Goal: Task Accomplishment & Management: Manage account settings

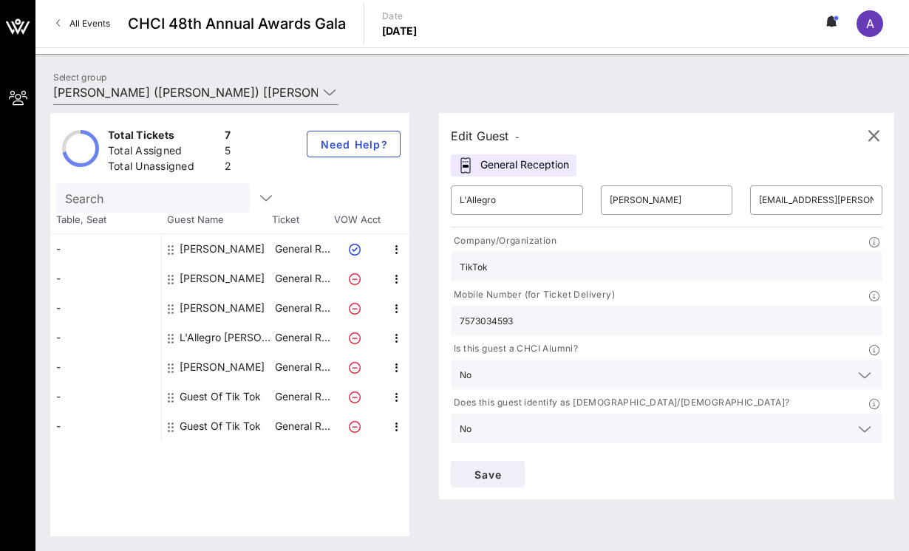
click at [472, 80] on div "Select group Tik Tok ([PERSON_NAME]) [[PERSON_NAME], [PERSON_NAME][EMAIL_ADDRES…" at bounding box center [472, 95] width 856 height 52
click at [264, 190] on div "Search" at bounding box center [229, 198] width 347 height 30
click at [870, 130] on icon "button" at bounding box center [874, 136] width 18 height 18
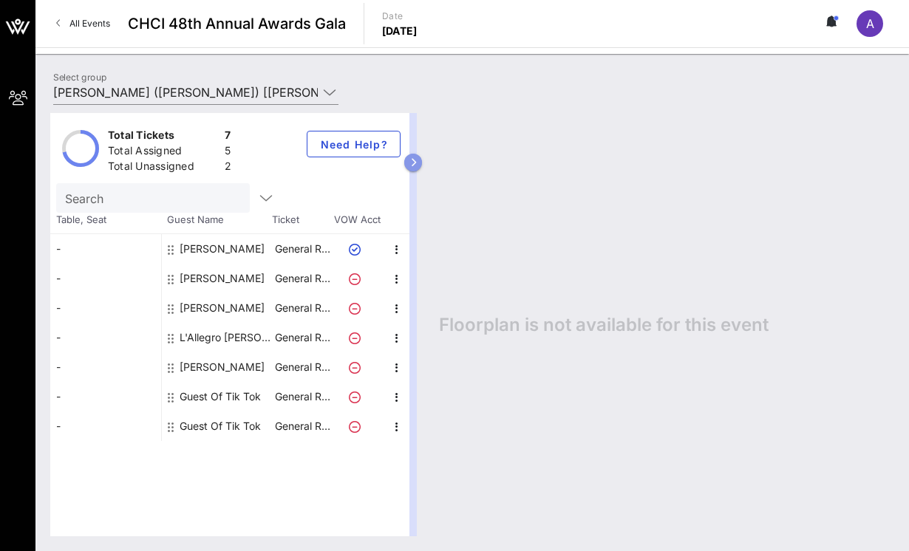
click at [416, 158] on button "button" at bounding box center [413, 163] width 18 height 18
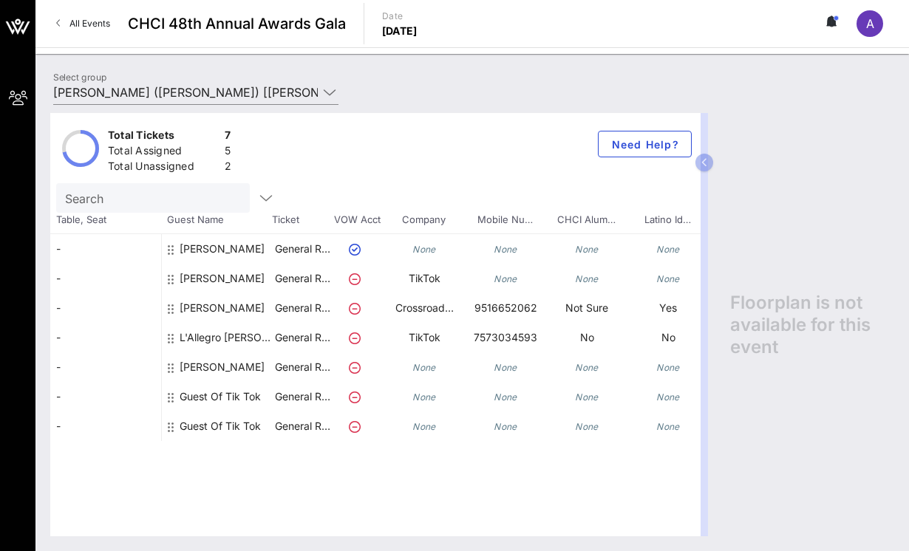
click at [652, 402] on div "None" at bounding box center [668, 397] width 81 height 30
click at [257, 195] on icon "button" at bounding box center [266, 198] width 18 height 18
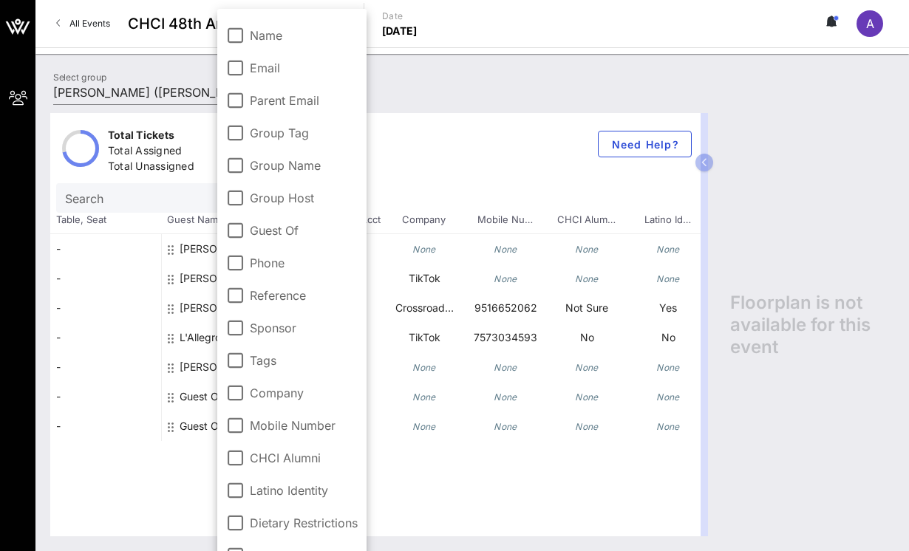
click at [427, 133] on div "Total Tickets 7 Total Assigned 5 Total Unassigned 2 Need Help?" at bounding box center [375, 148] width 650 height 70
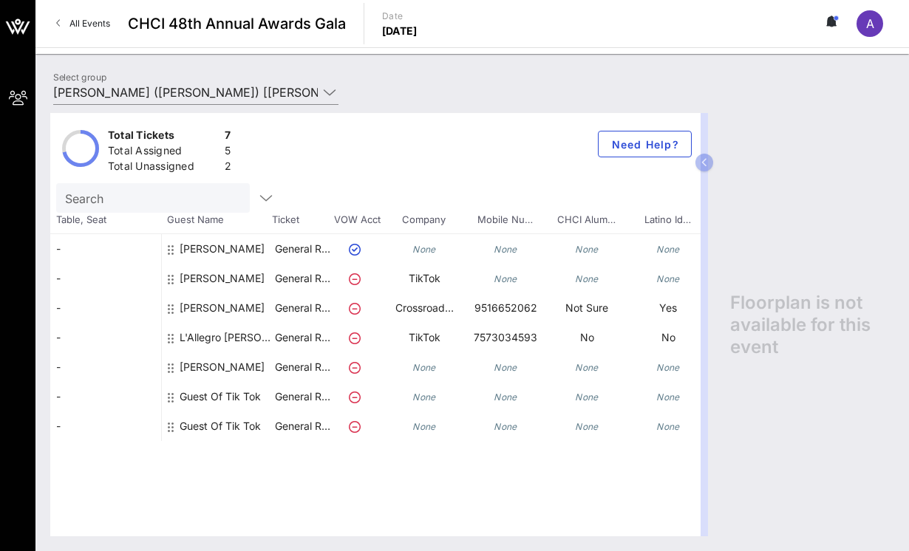
click at [101, 29] on link "All Events" at bounding box center [83, 24] width 72 height 24
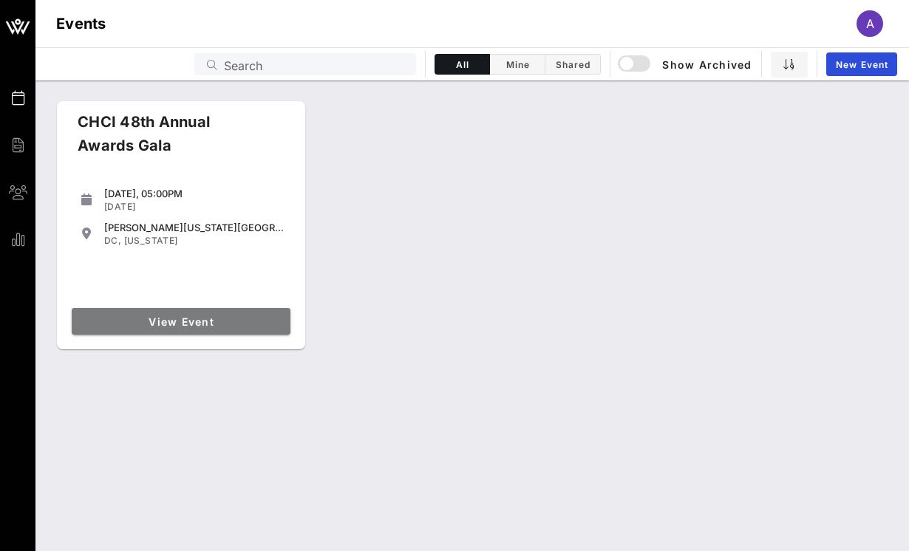
click at [237, 314] on link "View Event" at bounding box center [181, 321] width 219 height 27
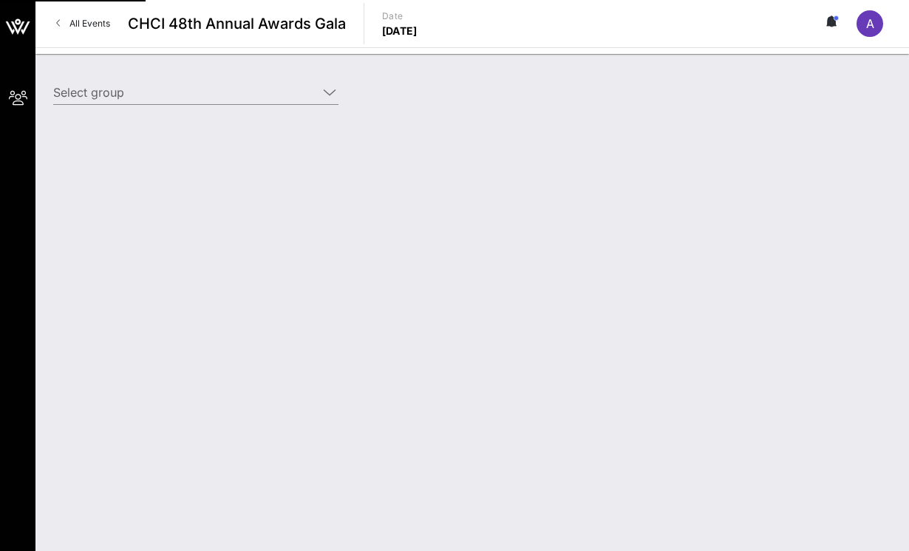
type input "[PERSON_NAME] ([PERSON_NAME]) [[PERSON_NAME], [PERSON_NAME][EMAIL_ADDRESS][PERS…"
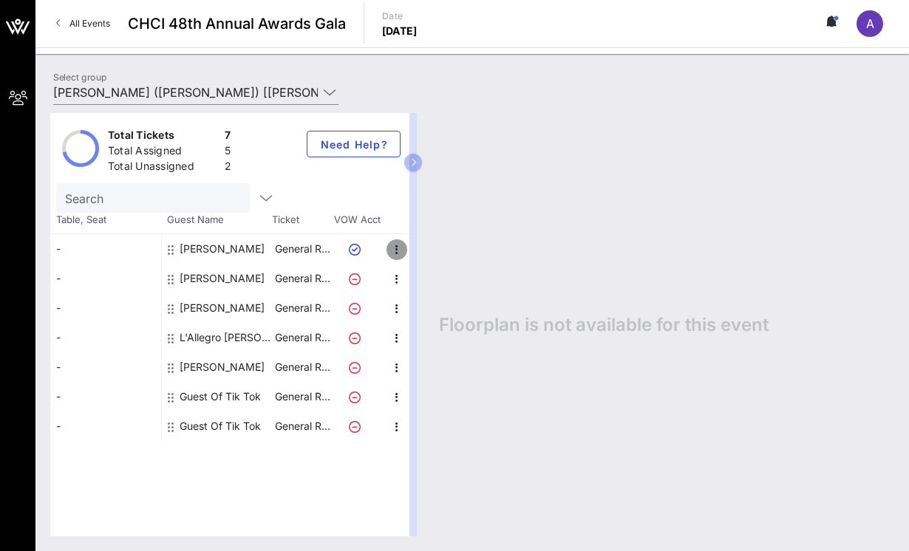
click at [395, 248] on icon "button" at bounding box center [397, 250] width 18 height 18
click at [327, 485] on div "Total Tickets 7 Total Assigned 5 Total Unassigned 2 Need Help? Search Table, Se…" at bounding box center [229, 325] width 359 height 424
click at [395, 398] on icon "button" at bounding box center [397, 398] width 18 height 18
click at [421, 403] on div "Edit" at bounding box center [434, 402] width 30 height 12
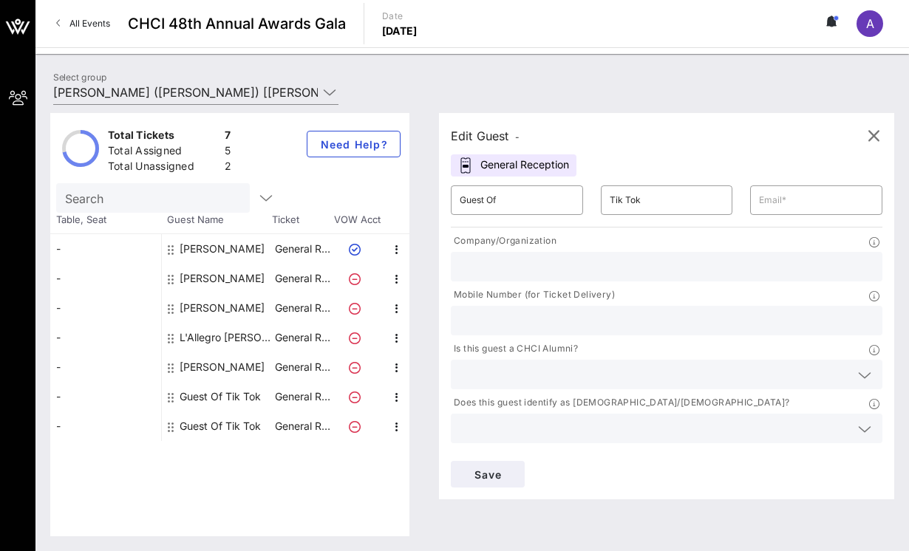
click at [530, 259] on input "text" at bounding box center [667, 266] width 414 height 19
click at [496, 323] on input "text" at bounding box center [667, 320] width 414 height 19
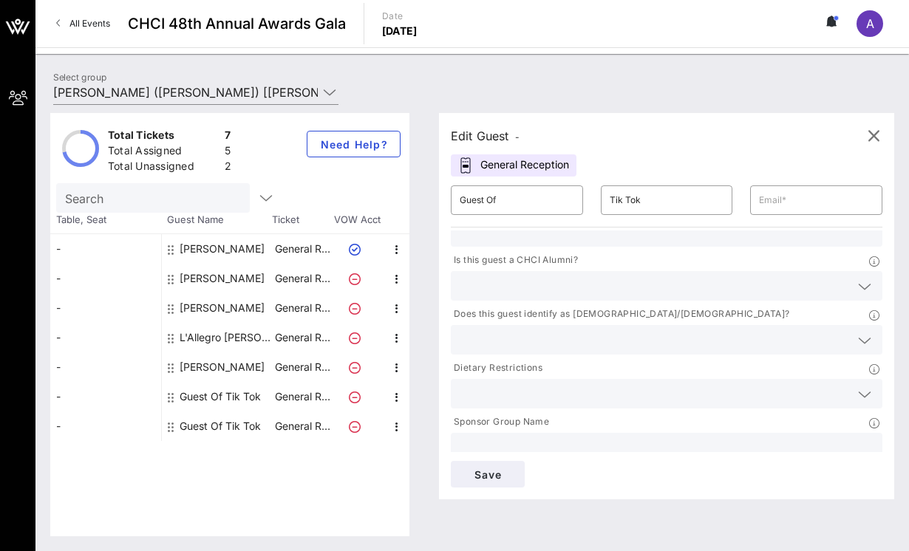
scroll to position [87, 0]
click at [480, 345] on input "text" at bounding box center [655, 341] width 390 height 19
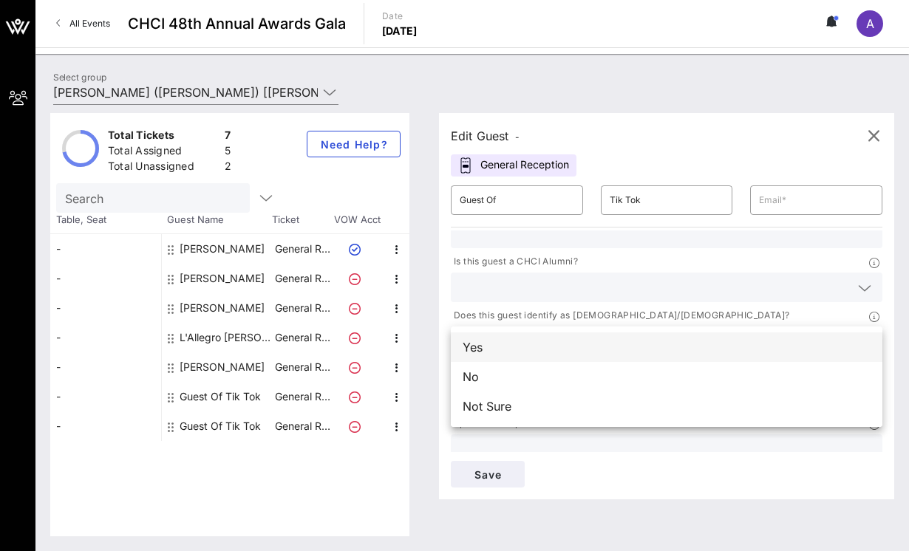
click at [475, 348] on div "Yes" at bounding box center [667, 348] width 432 height 30
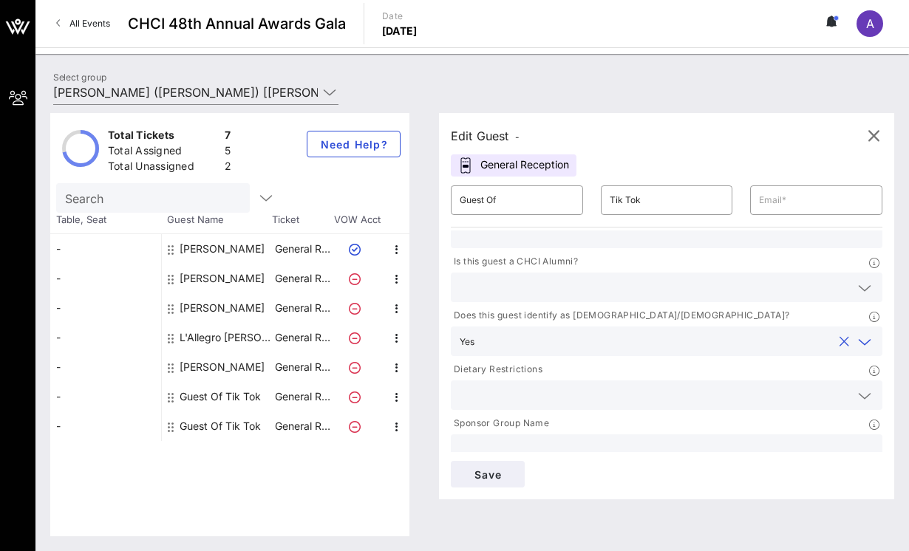
click at [491, 285] on input "text" at bounding box center [655, 287] width 390 height 19
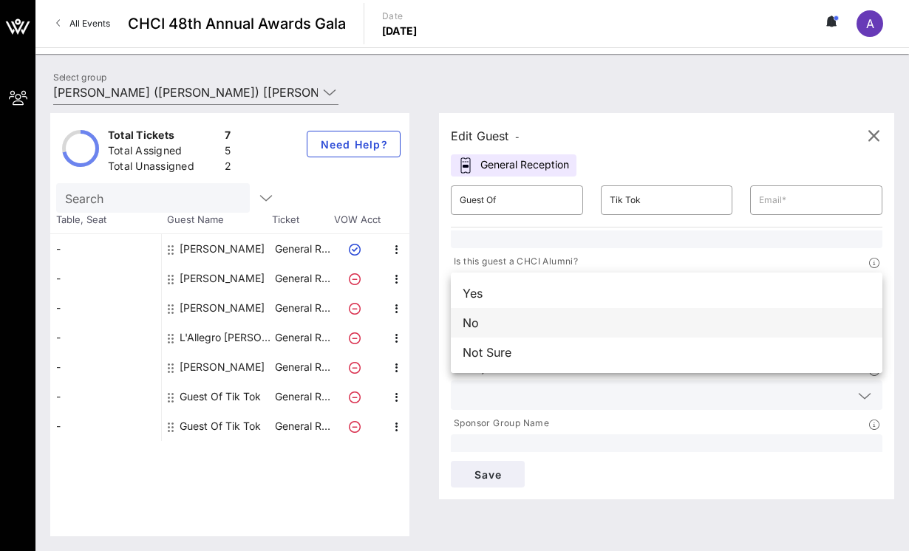
click at [486, 319] on div "No" at bounding box center [667, 323] width 432 height 30
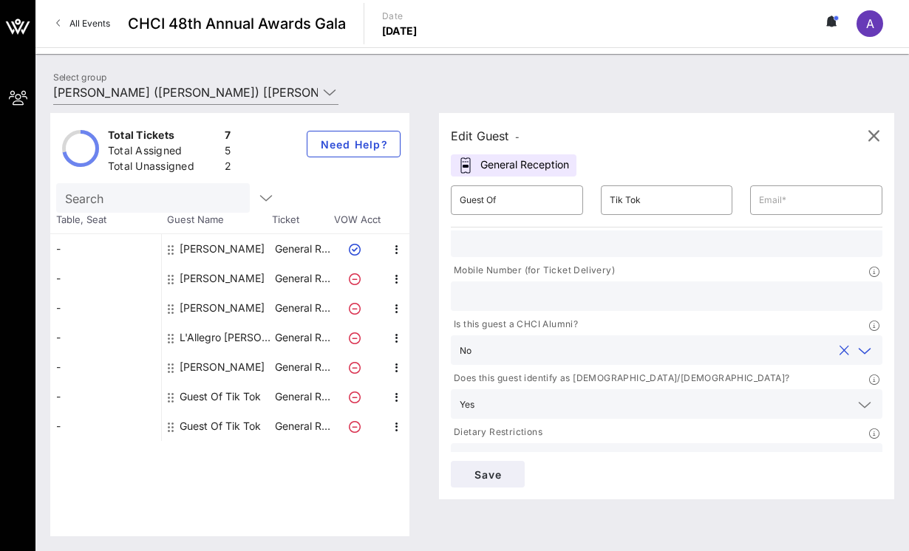
scroll to position [36, 0]
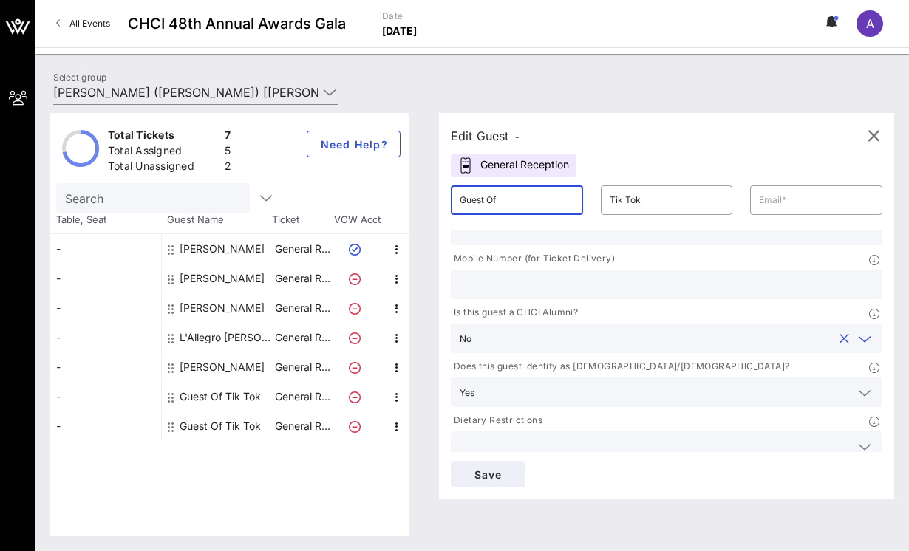
click at [553, 205] on input "Guest Of" at bounding box center [517, 200] width 115 height 24
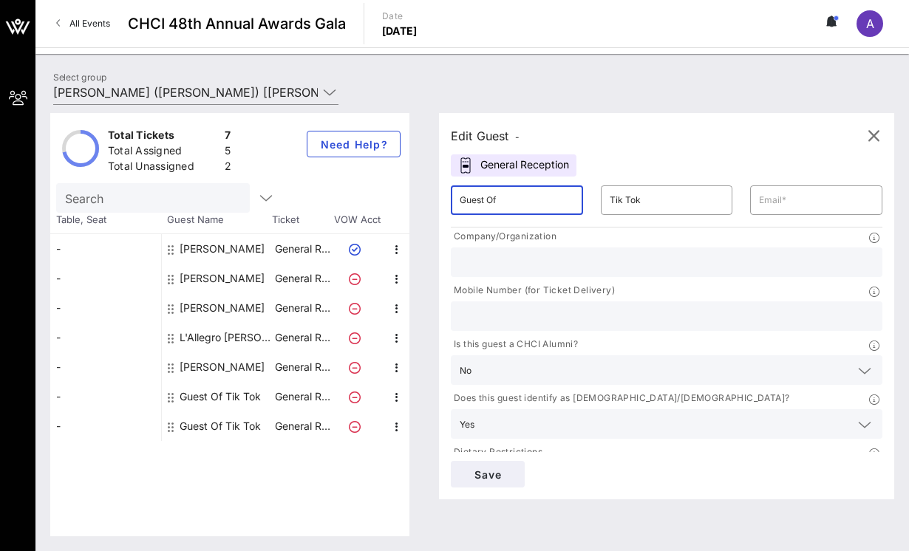
scroll to position [102, 0]
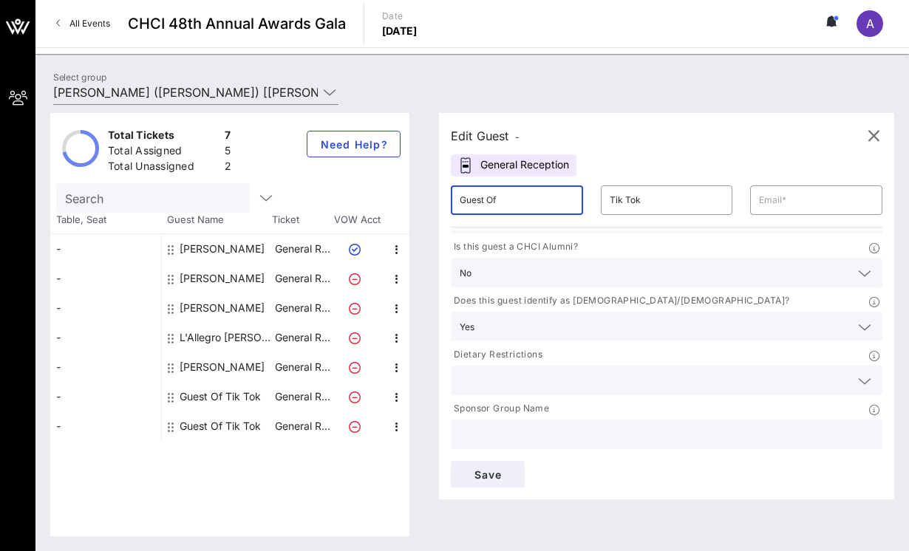
click at [506, 194] on input "Guest Of" at bounding box center [517, 200] width 115 height 24
paste input "[EMAIL_ADDRESS][DOMAIN_NAME]"
type input "[EMAIL_ADDRESS][DOMAIN_NAME]"
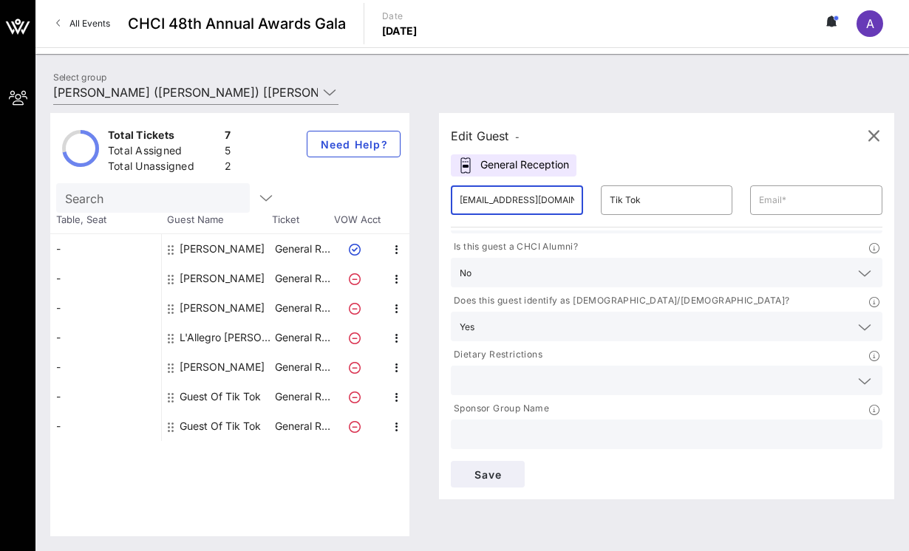
scroll to position [0, 27]
click at [504, 203] on input "[EMAIL_ADDRESS][DOMAIN_NAME]" at bounding box center [517, 200] width 115 height 24
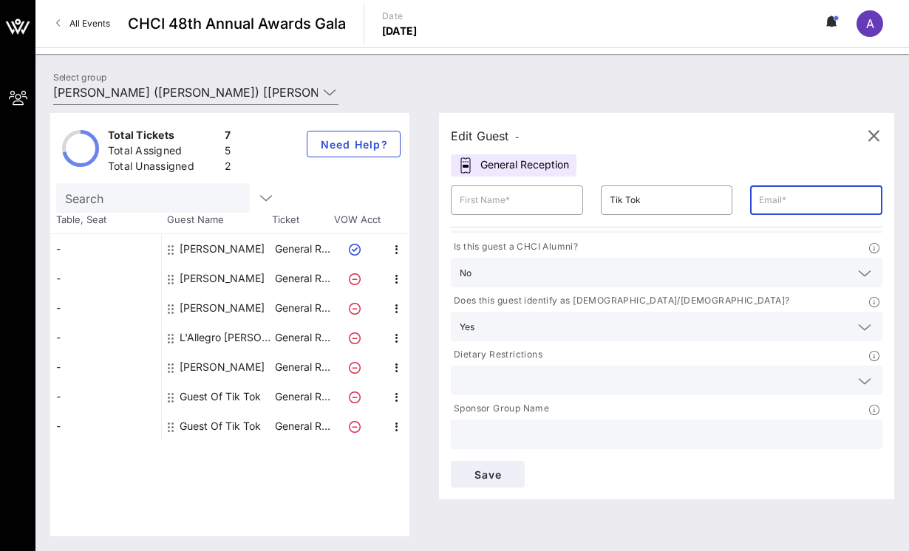
click at [831, 204] on input "text" at bounding box center [816, 200] width 115 height 24
paste input "[EMAIL_ADDRESS][DOMAIN_NAME]"
type input "[EMAIL_ADDRESS][DOMAIN_NAME]"
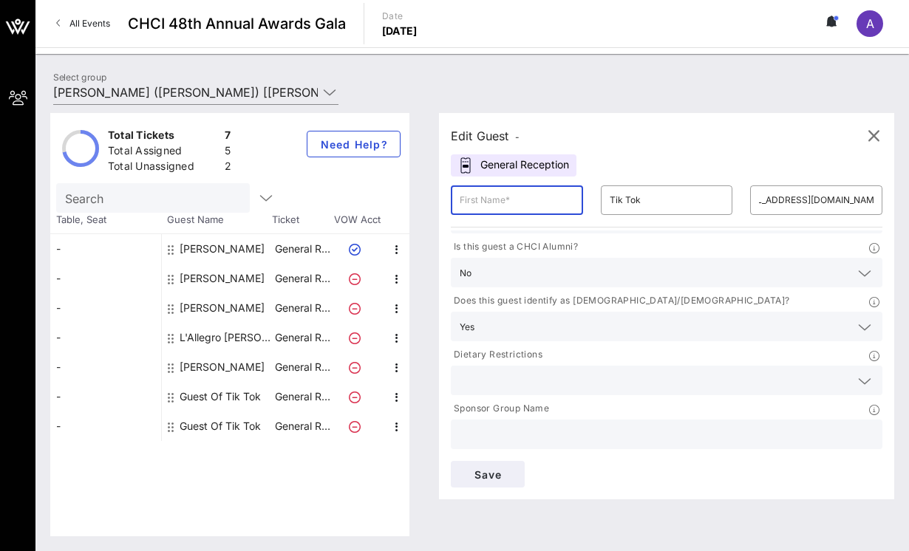
click at [548, 203] on input "text" at bounding box center [517, 200] width 115 height 24
type input "[PERSON_NAME]"
click at [639, 200] on input "Tik Tok" at bounding box center [667, 200] width 115 height 24
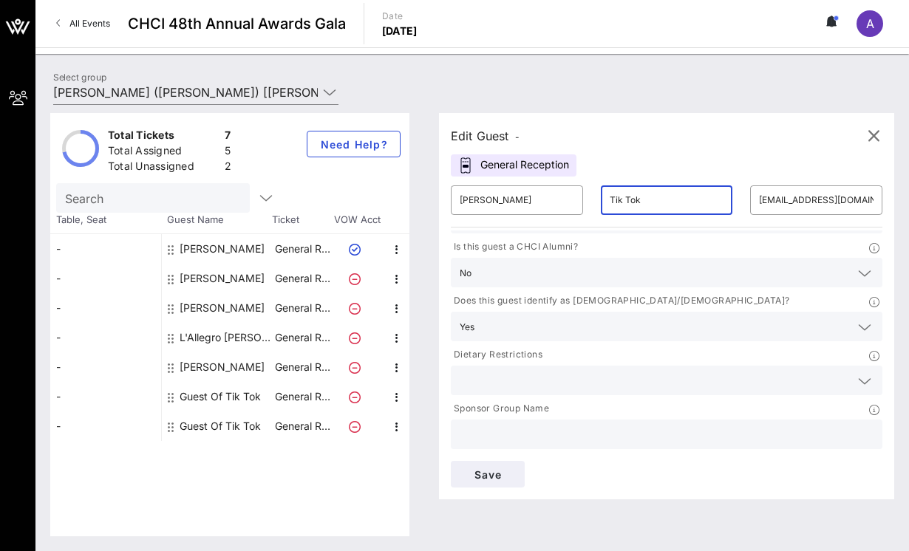
click at [639, 200] on input "Tik Tok" at bounding box center [667, 200] width 115 height 24
type input "T"
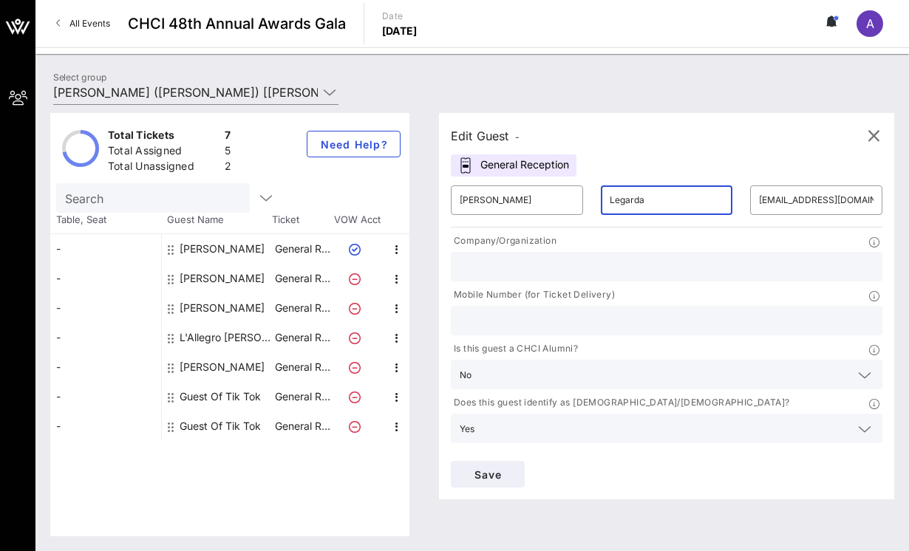
type input "Legarda"
click at [516, 329] on input "text" at bounding box center [667, 320] width 414 height 19
paste input "[PHONE_NUMBER]"
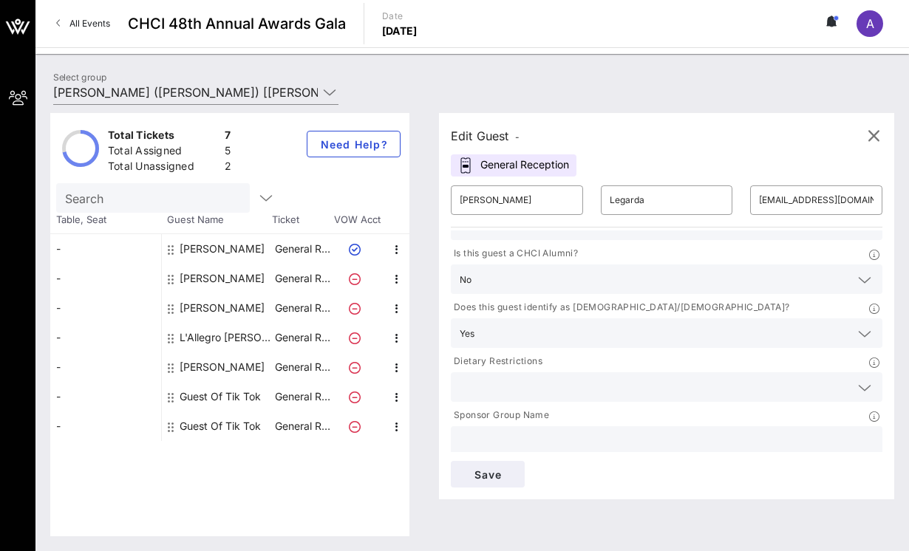
scroll to position [102, 0]
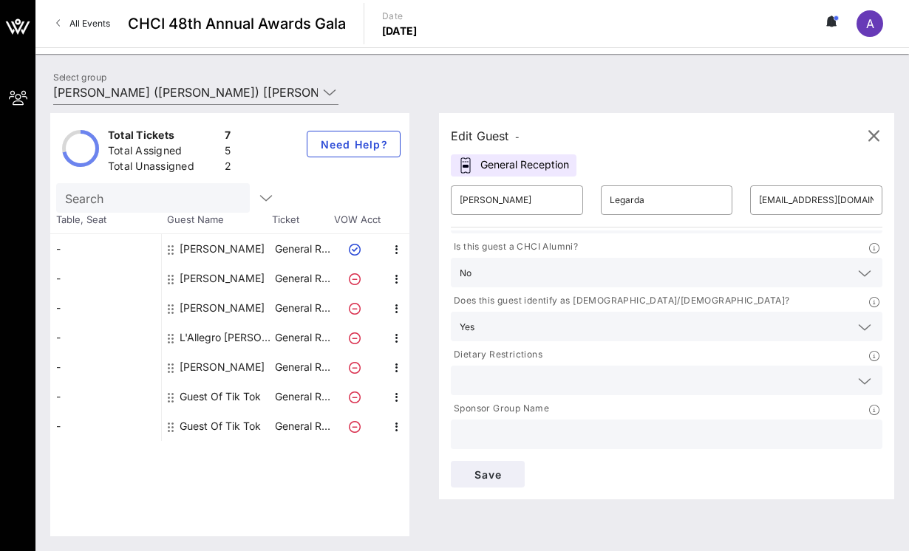
type input "[PHONE_NUMBER]"
click at [502, 377] on input "text" at bounding box center [655, 380] width 390 height 19
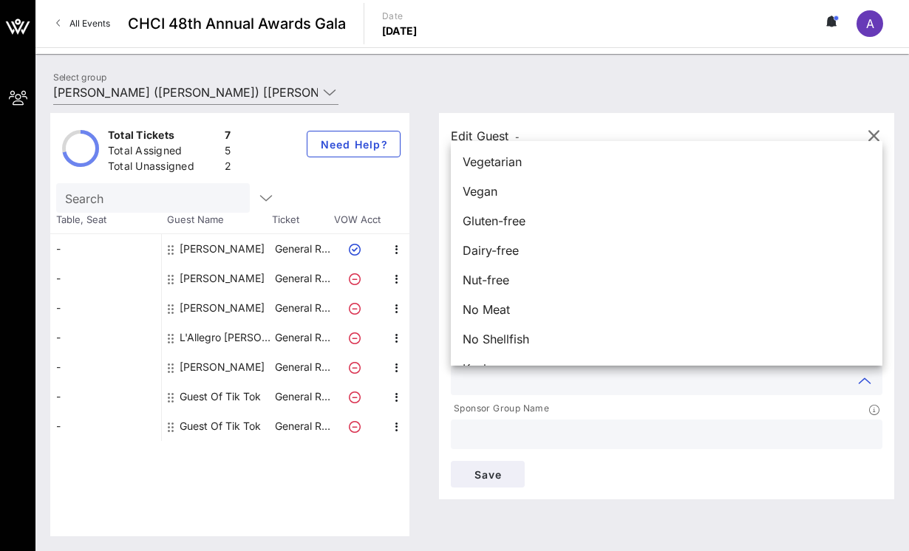
click at [526, 420] on div at bounding box center [667, 435] width 414 height 30
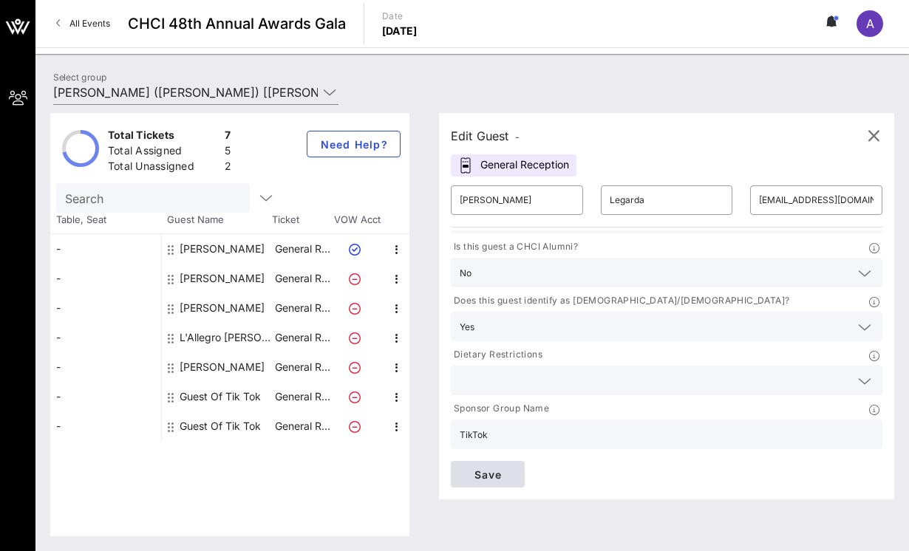
type input "TikTok"
click at [497, 480] on span "Save" at bounding box center [488, 475] width 50 height 13
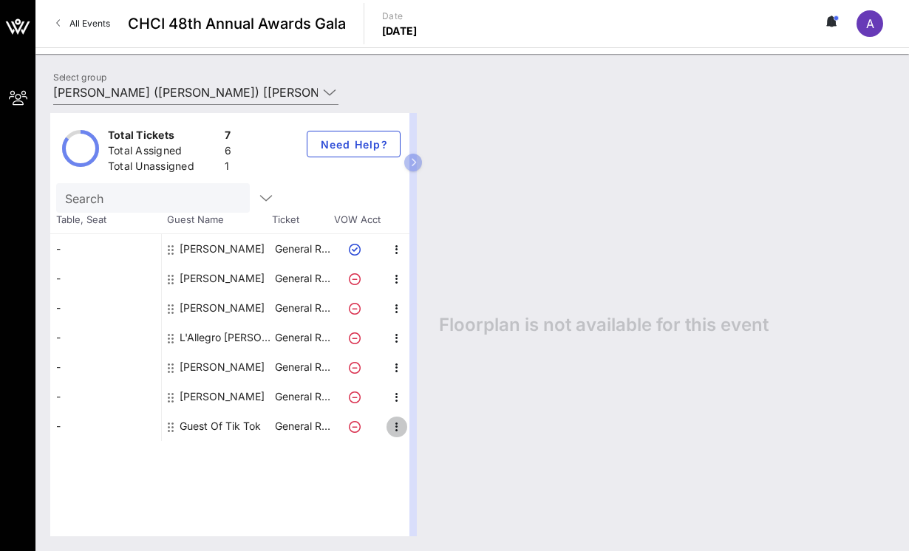
click at [393, 429] on icon "button" at bounding box center [397, 427] width 18 height 18
click at [421, 431] on div "Edit" at bounding box center [434, 432] width 30 height 12
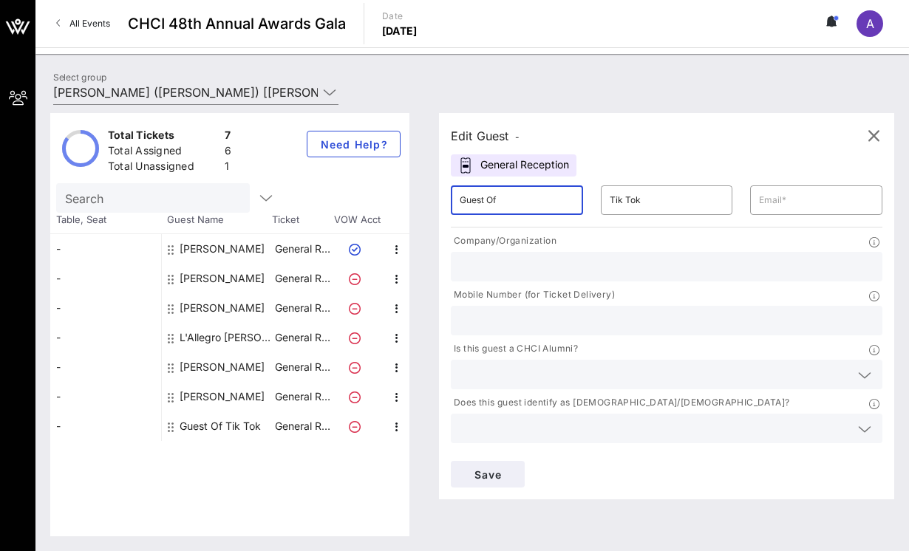
click at [489, 197] on input "Guest Of" at bounding box center [517, 200] width 115 height 24
drag, startPoint x: 455, startPoint y: 202, endPoint x: 401, endPoint y: 200, distance: 53.2
click at [401, 200] on div "Total Tickets 7 Total Assigned 6 Total Unassigned 1 Need Help? Search Table, Se…" at bounding box center [472, 325] width 844 height 424
type input "[PERSON_NAME]"
click at [658, 201] on input "Tik Tok" at bounding box center [667, 200] width 115 height 24
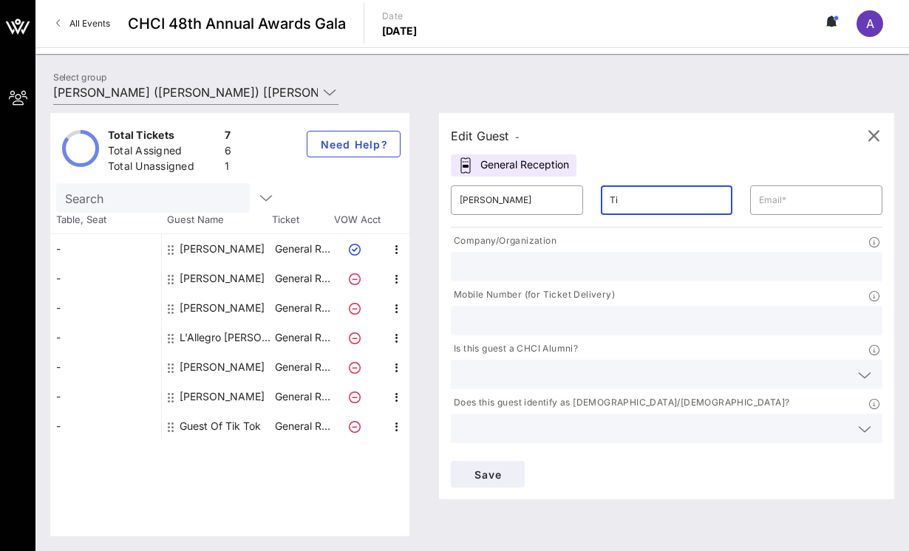
type input "T"
type input "Vine"
click at [810, 195] on input "text" at bounding box center [816, 200] width 115 height 24
paste input "[EMAIL_ADDRESS][DOMAIN_NAME]"
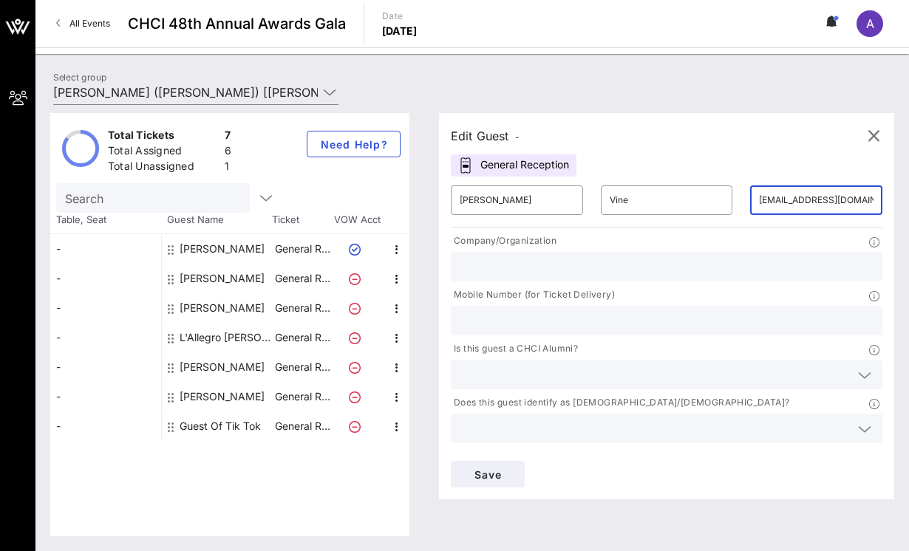
type input "[EMAIL_ADDRESS][DOMAIN_NAME]"
click at [478, 264] on input "text" at bounding box center [667, 266] width 414 height 19
click at [497, 317] on input "text" at bounding box center [667, 320] width 414 height 19
paste input "[PHONE_NUMBER]"
type input "[PHONE_NUMBER]"
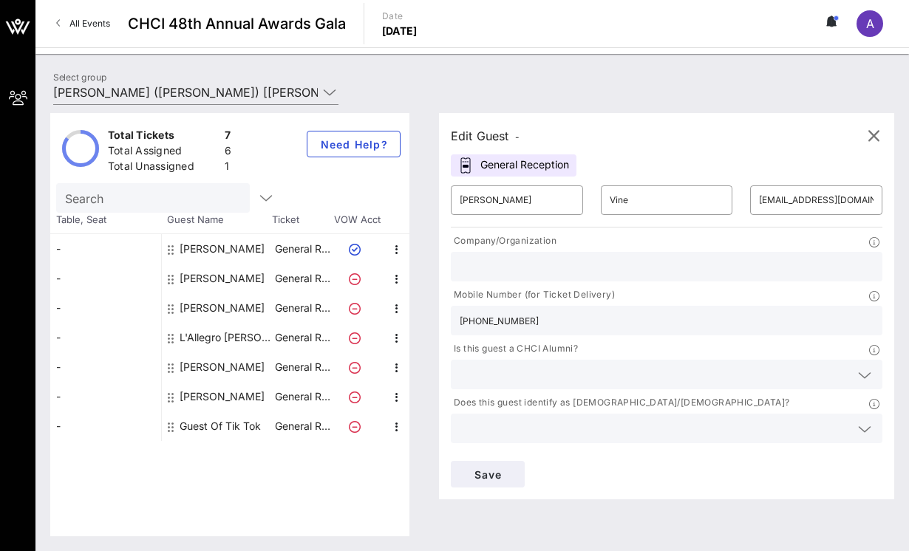
click at [500, 360] on div at bounding box center [667, 375] width 414 height 30
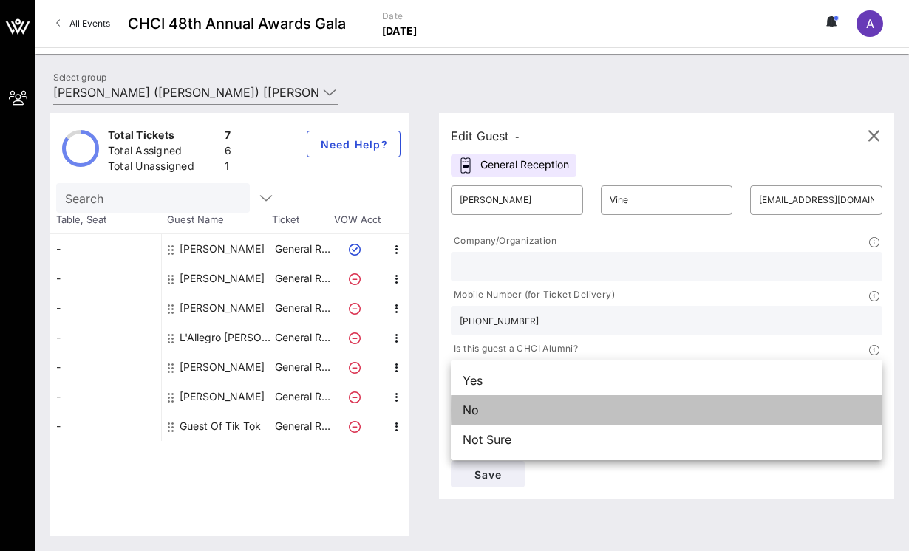
click at [494, 406] on div "No" at bounding box center [667, 410] width 432 height 30
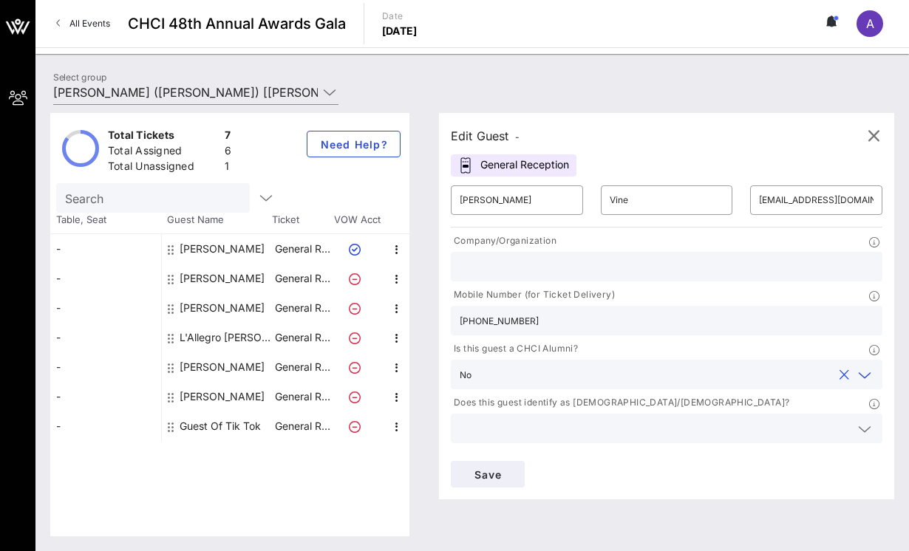
click at [497, 384] on div "No" at bounding box center [667, 375] width 414 height 30
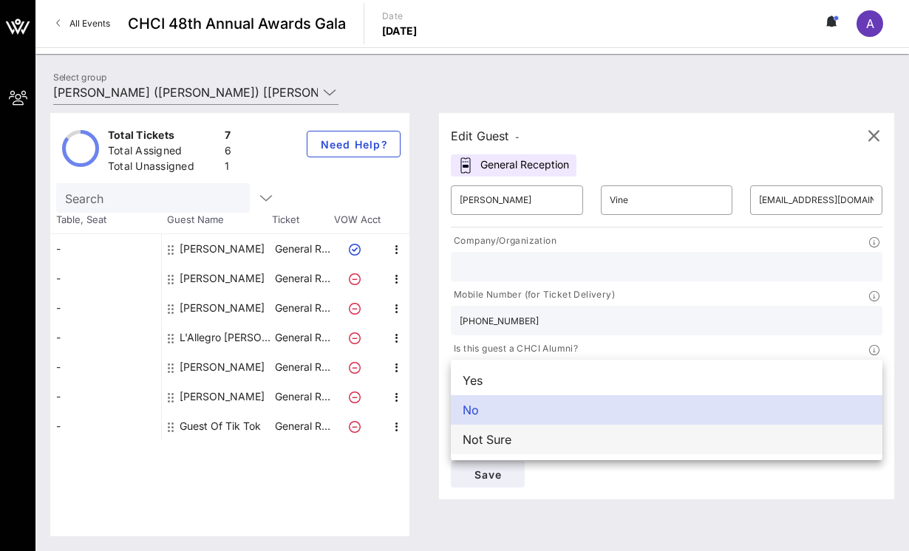
click at [498, 436] on div "Not Sure" at bounding box center [667, 440] width 432 height 30
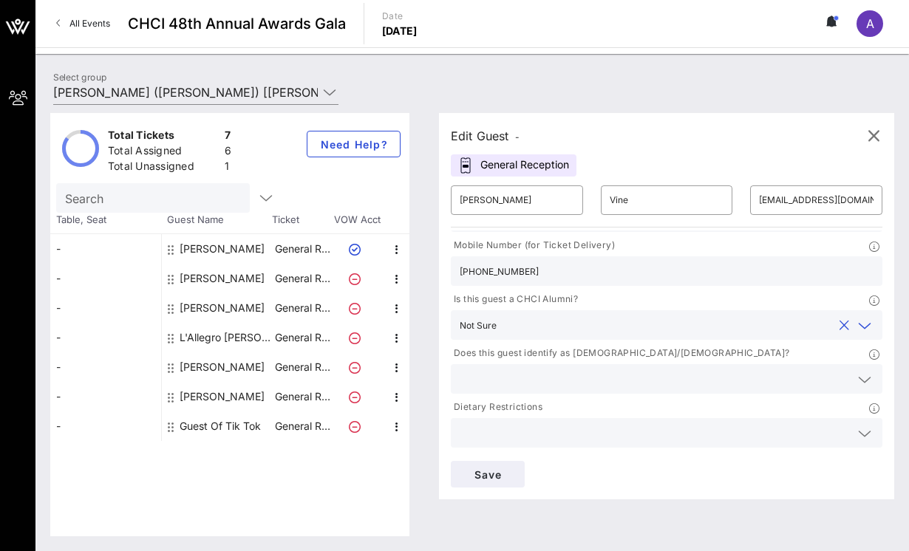
scroll to position [58, 0]
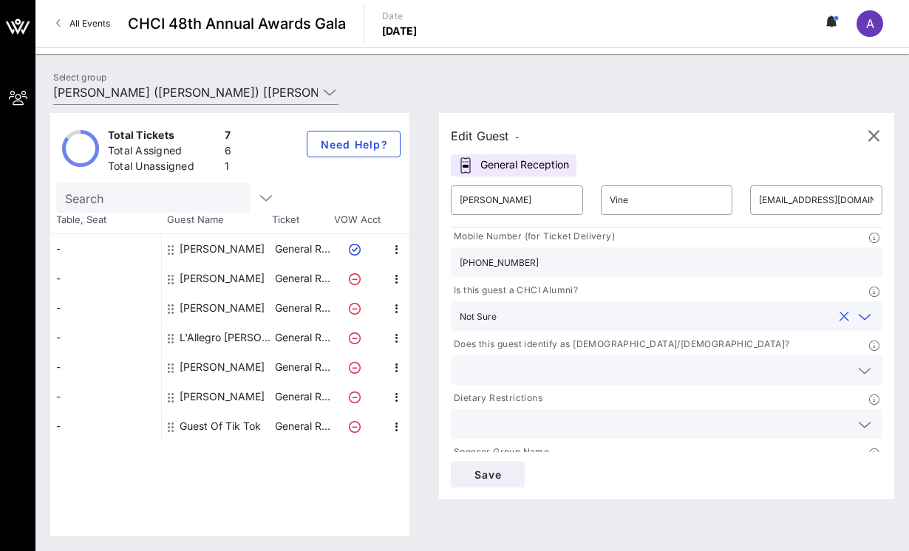
click at [498, 367] on input "text" at bounding box center [655, 370] width 390 height 19
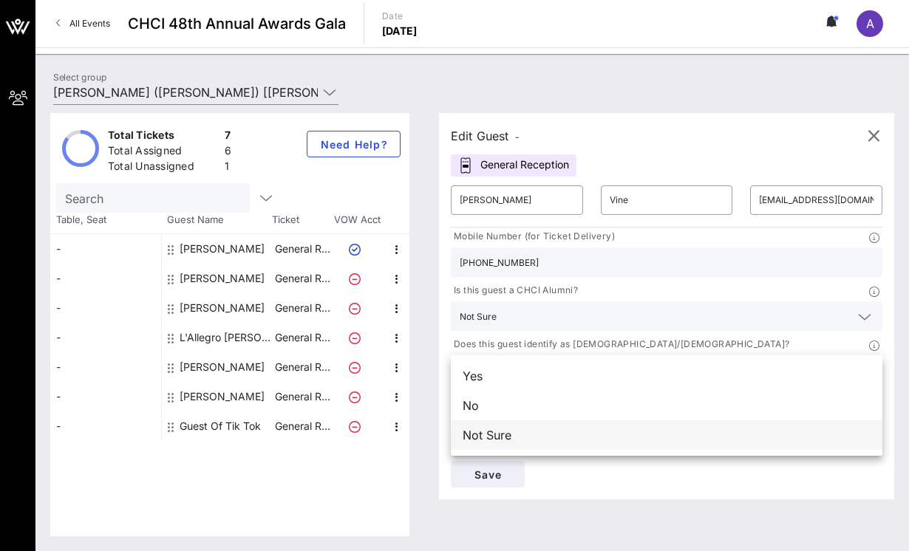
click at [492, 440] on div "Not Sure" at bounding box center [667, 436] width 432 height 30
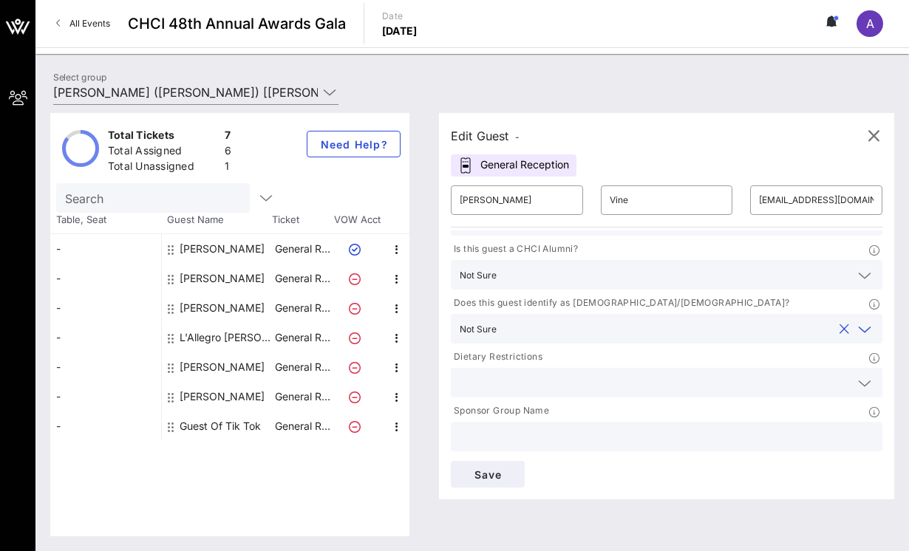
scroll to position [102, 0]
click at [493, 433] on input "text" at bounding box center [667, 434] width 414 height 19
type input "TikTok"
click at [497, 473] on span "Save" at bounding box center [488, 475] width 50 height 13
